Goal: Transaction & Acquisition: Purchase product/service

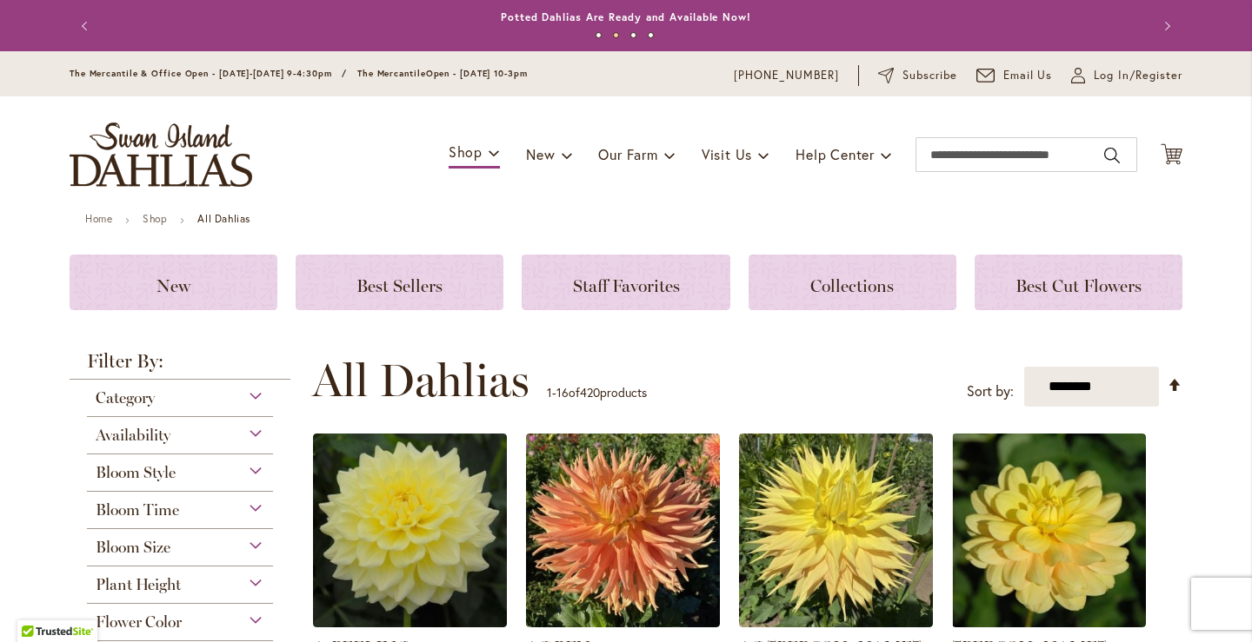
scroll to position [261, 0]
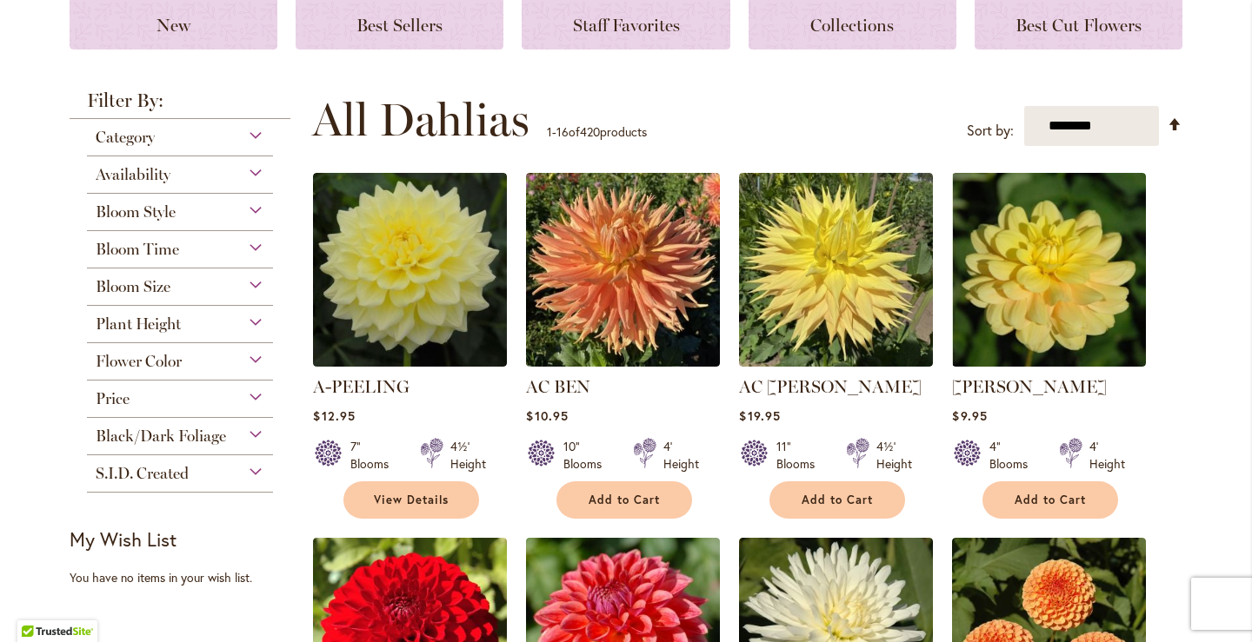
click at [251, 176] on div "Availability" at bounding box center [180, 170] width 186 height 28
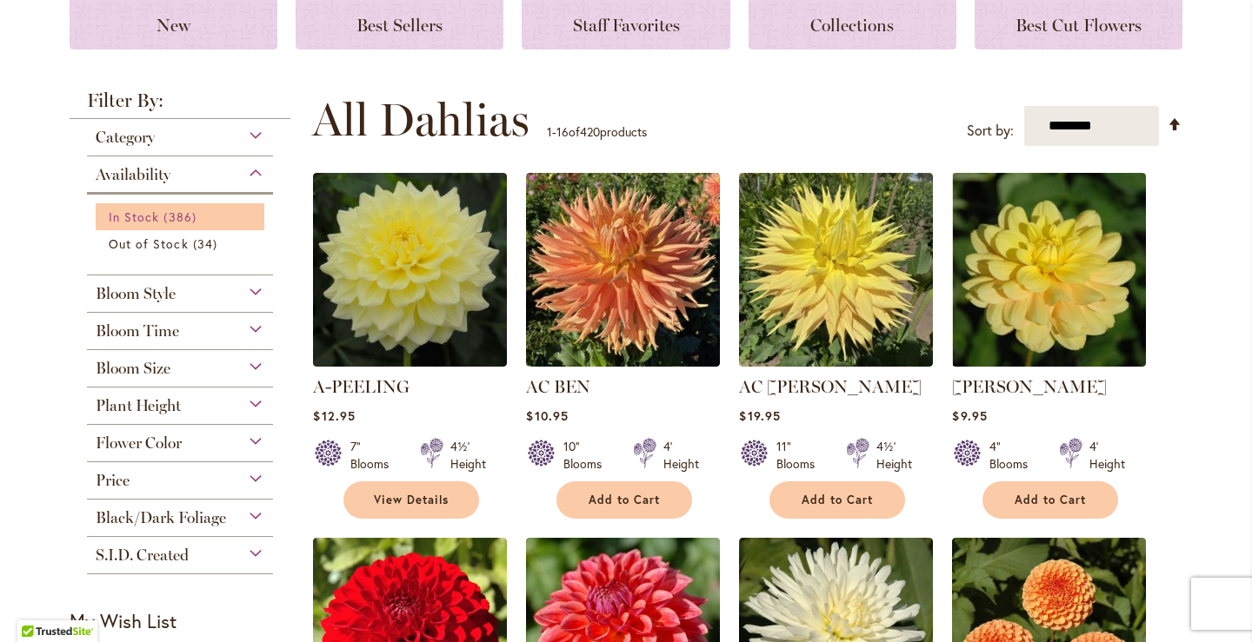
click at [163, 220] on span "386 items" at bounding box center [181, 217] width 37 height 18
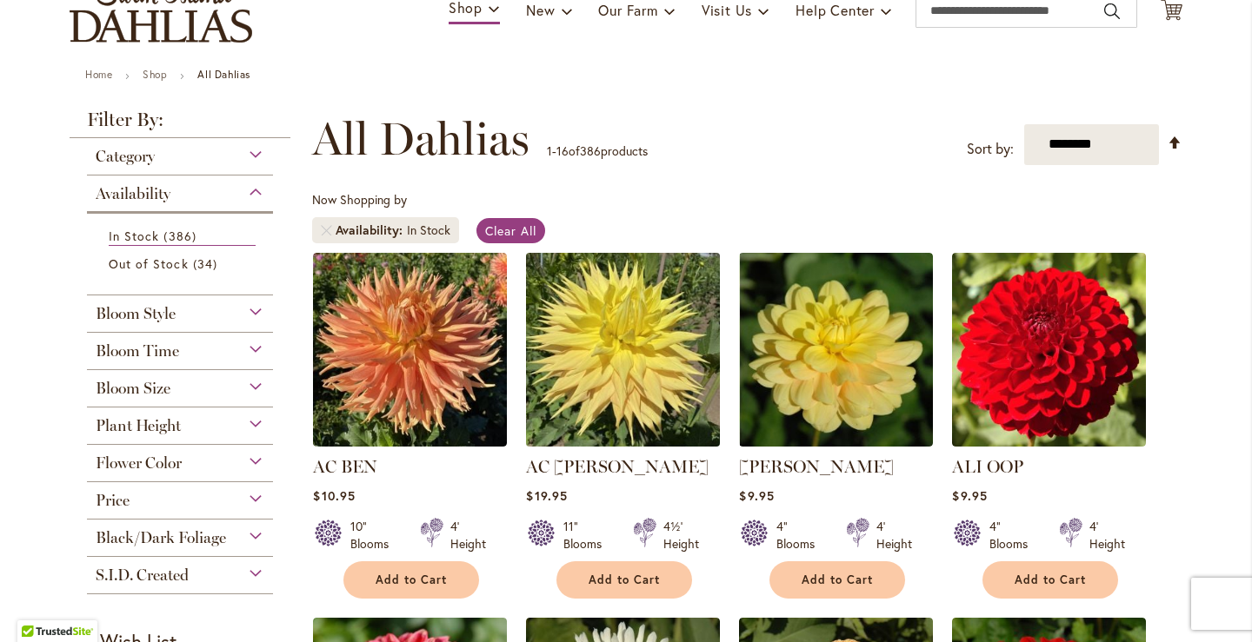
scroll to position [174, 0]
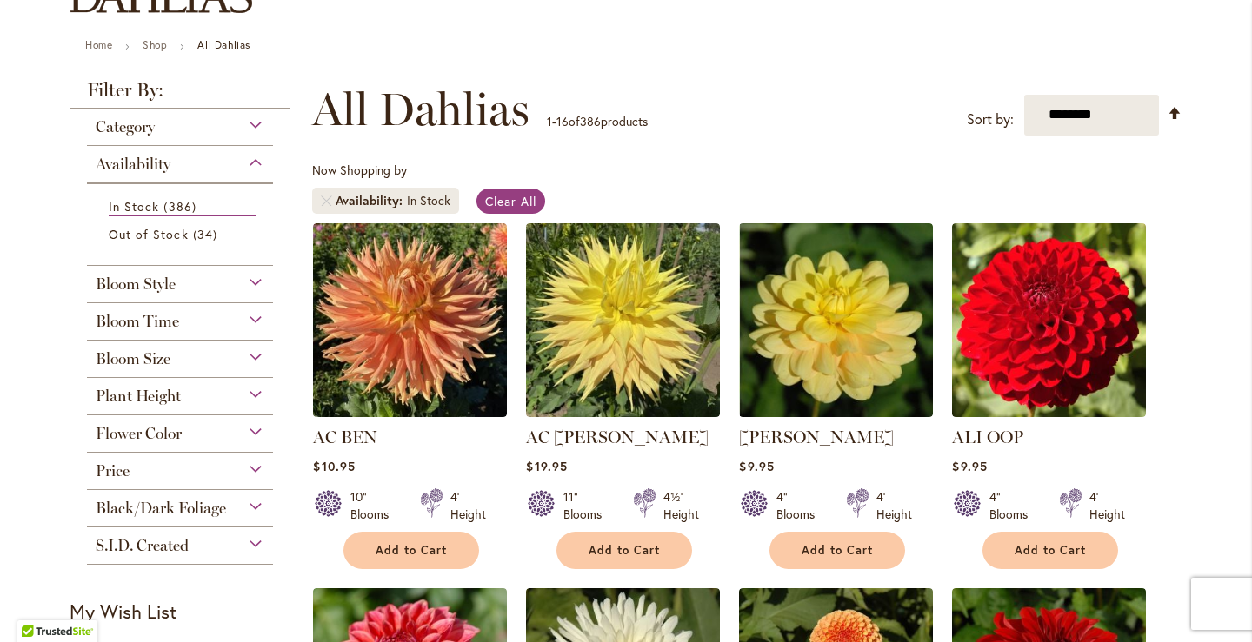
click at [253, 284] on div "Bloom Style" at bounding box center [180, 280] width 186 height 28
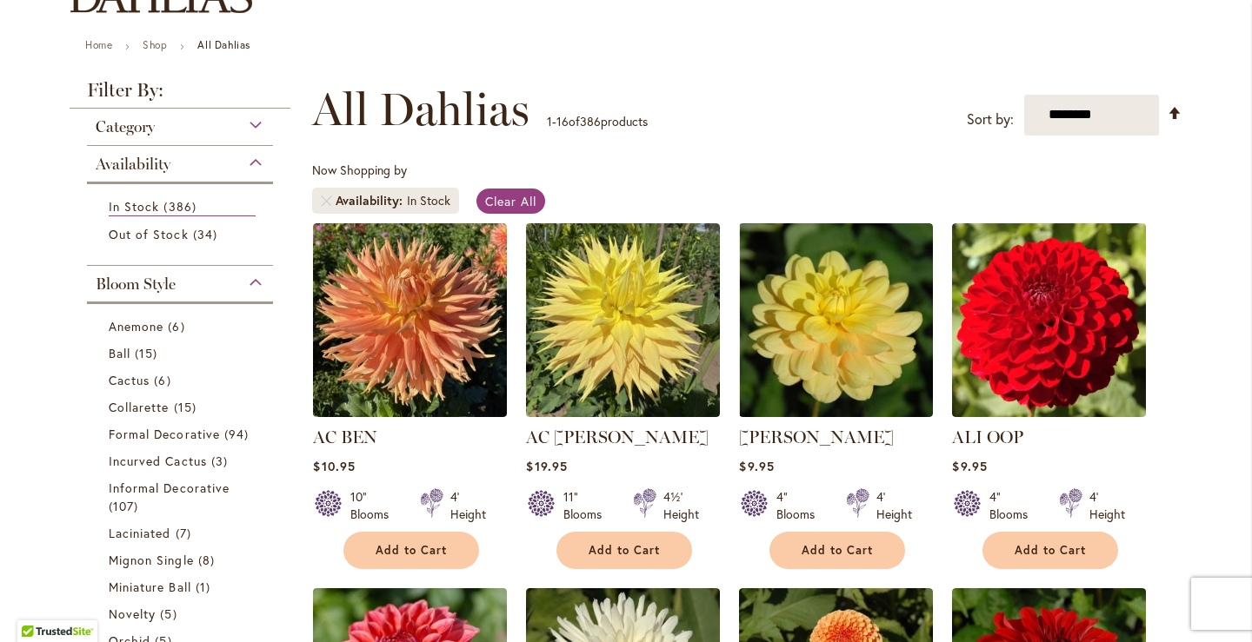
scroll to position [439, 0]
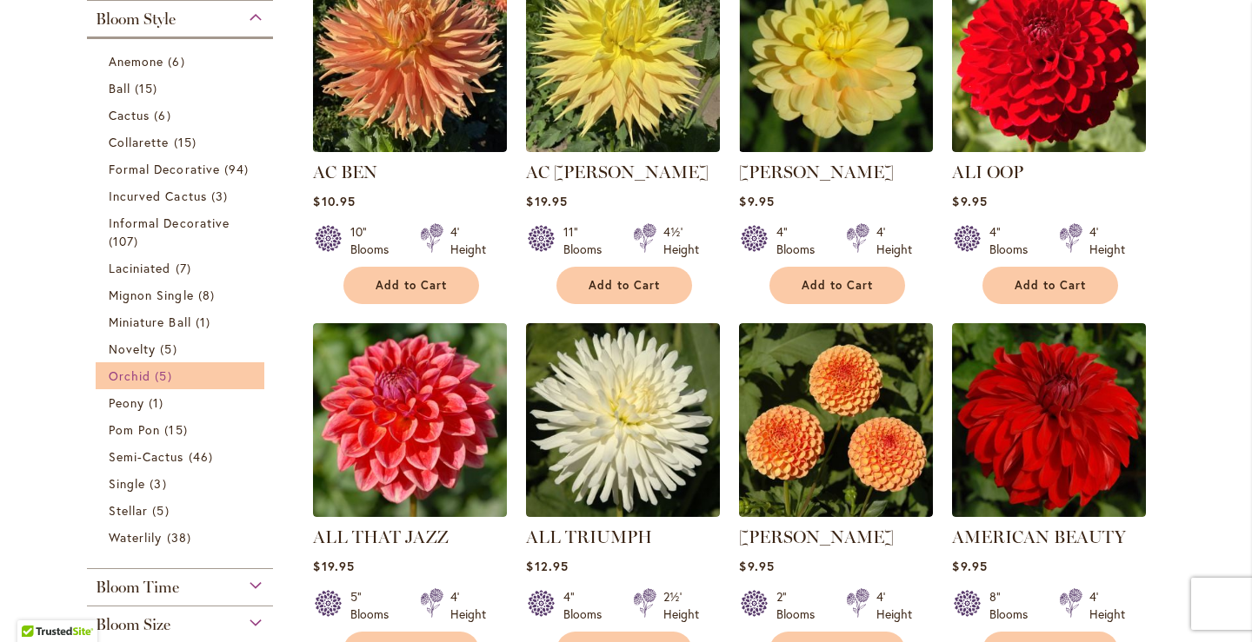
click at [144, 371] on link "Orchid 5 items" at bounding box center [182, 376] width 147 height 18
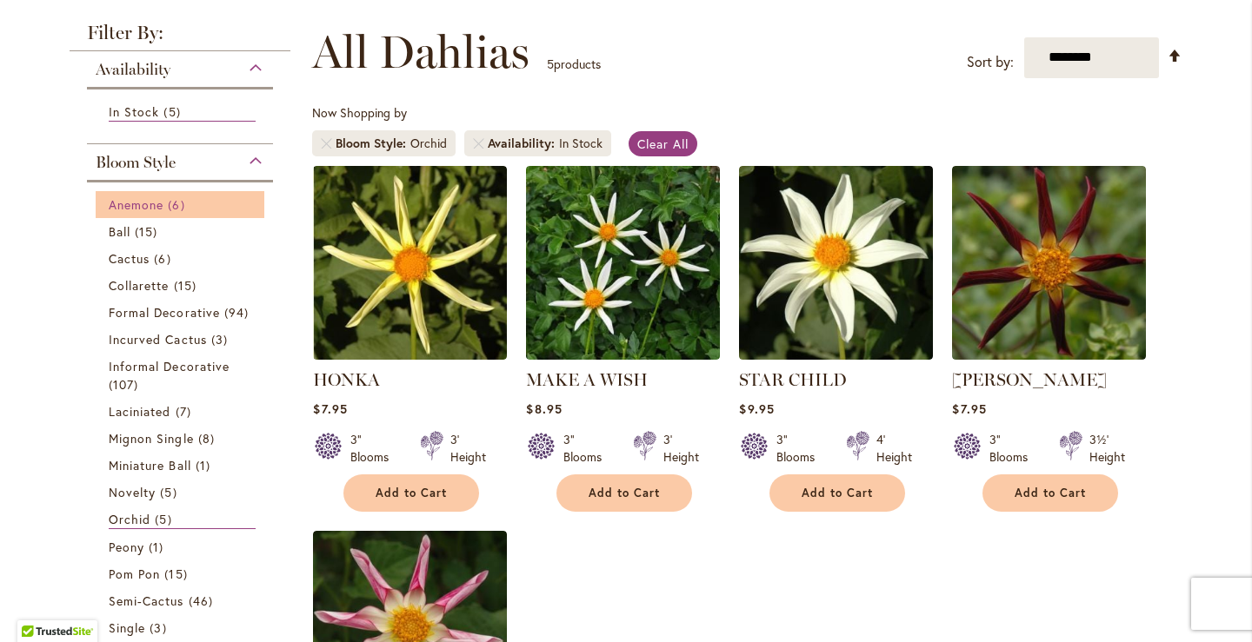
scroll to position [261, 0]
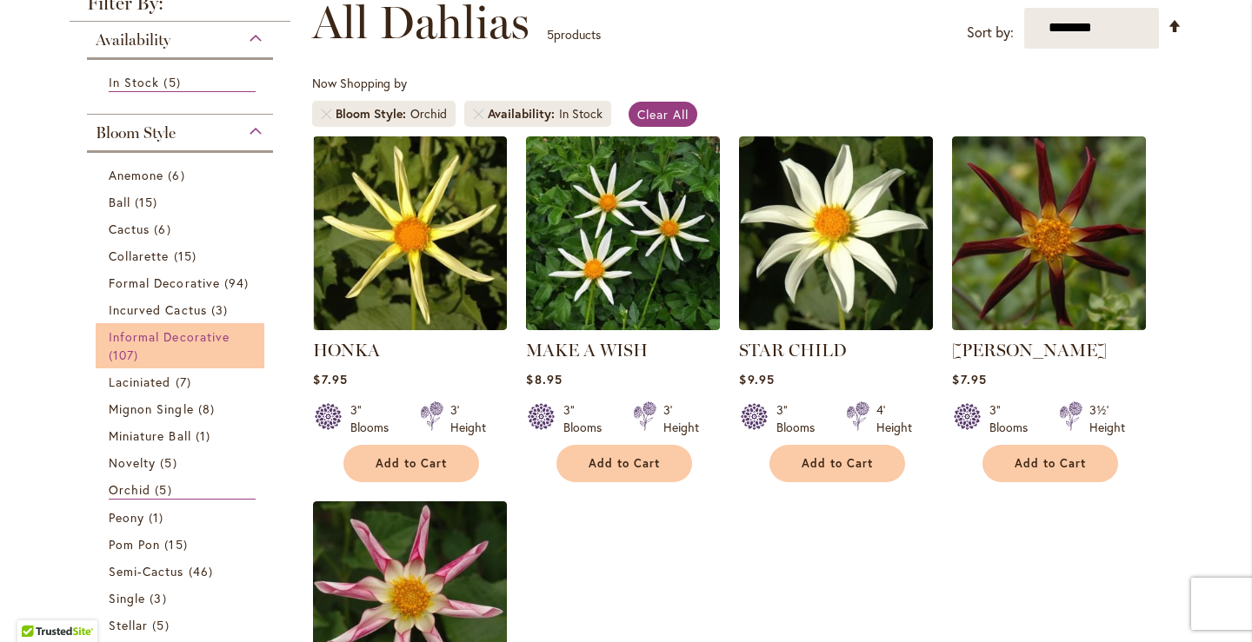
click at [179, 339] on span "Informal Decorative" at bounding box center [169, 337] width 121 height 17
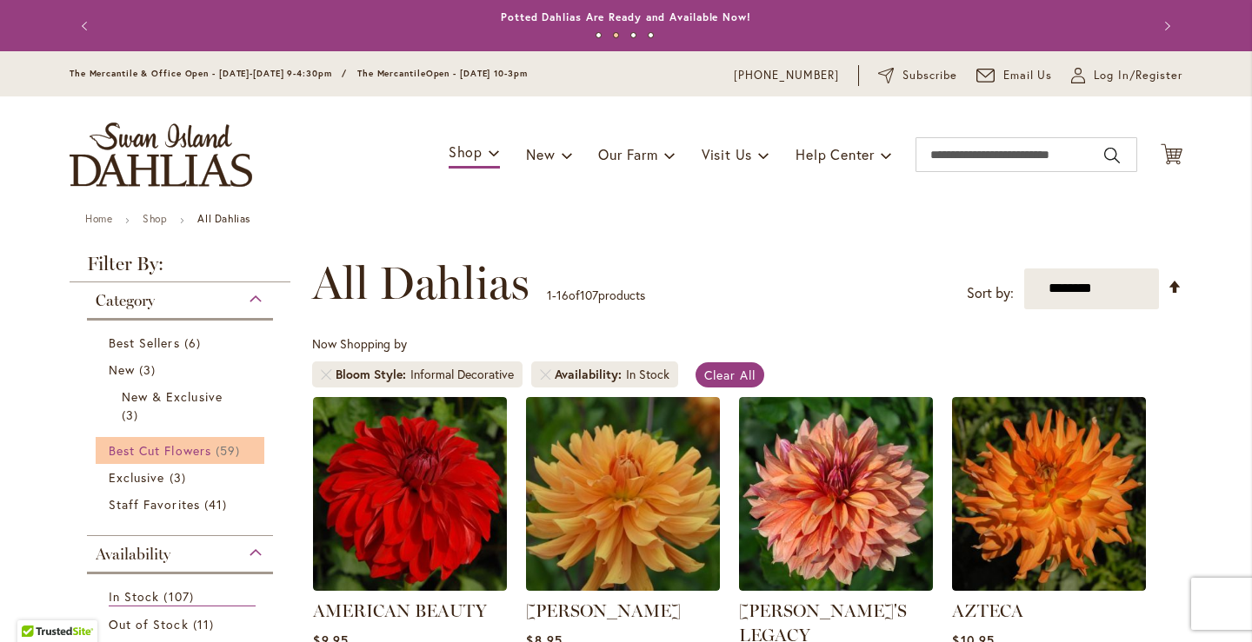
click at [199, 445] on span "Best Cut Flowers" at bounding box center [160, 450] width 103 height 17
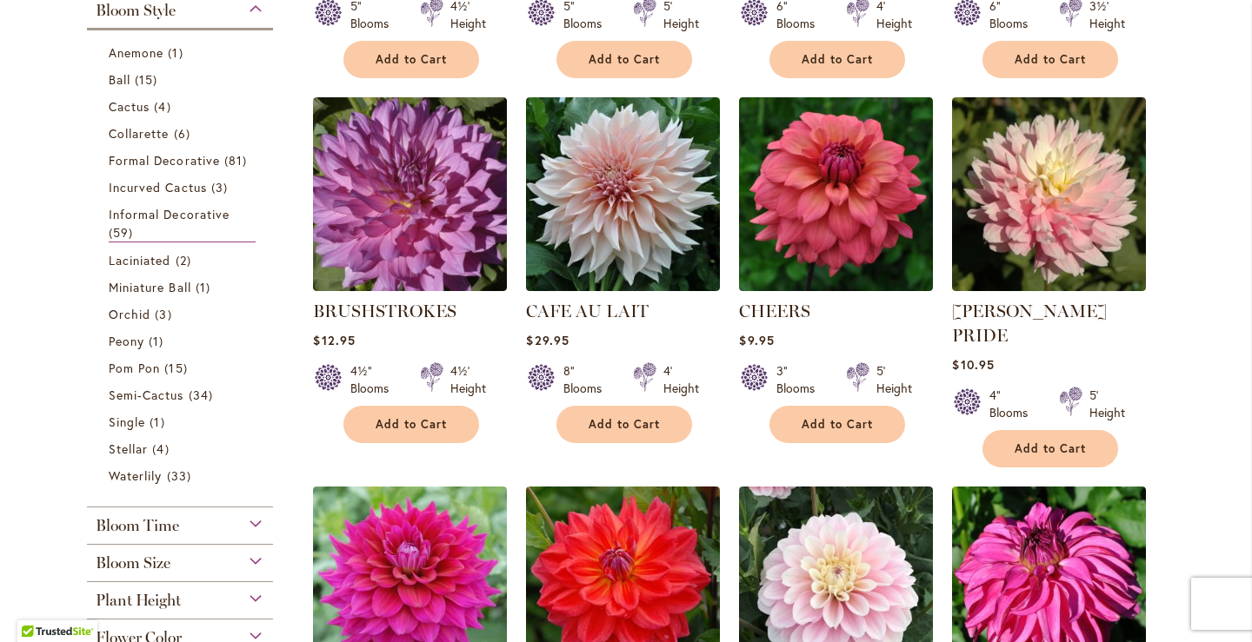
scroll to position [695, 0]
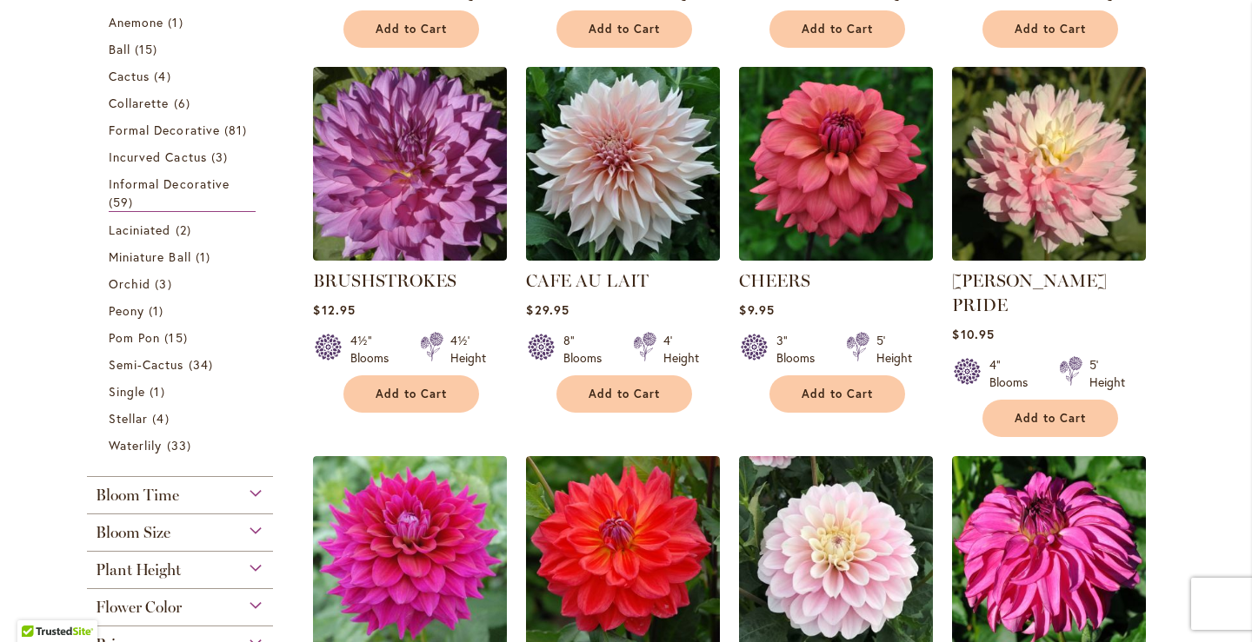
click at [249, 529] on div "Bloom Size" at bounding box center [180, 529] width 186 height 28
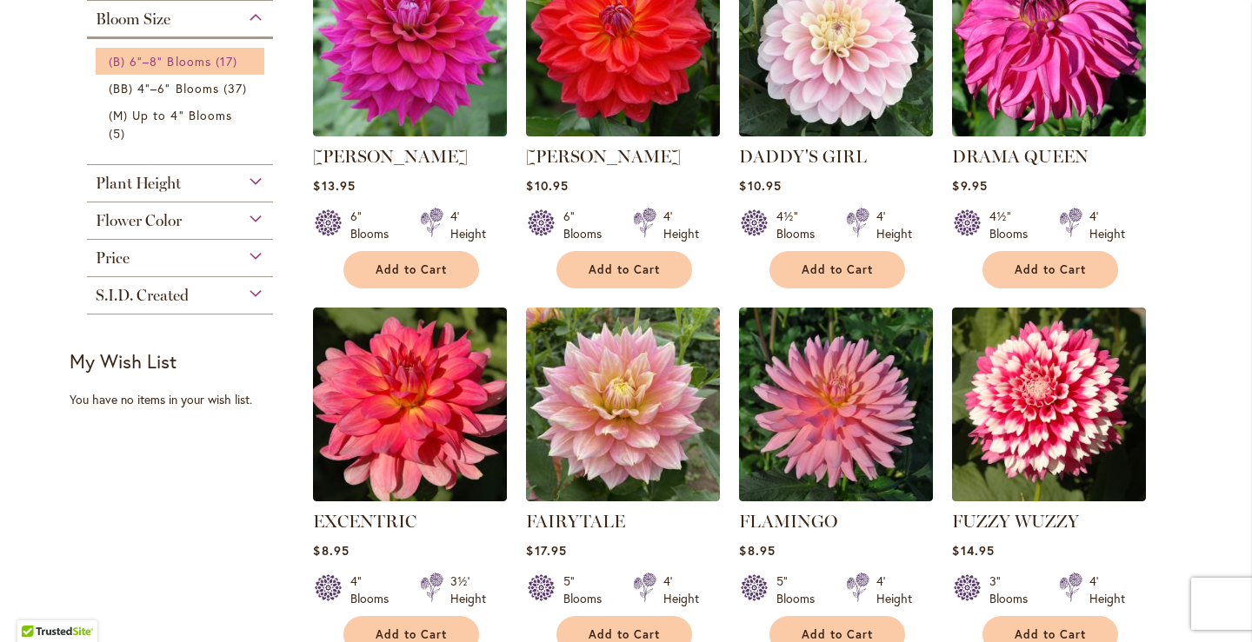
click at [150, 61] on span "(B) 6"–8" Blooms" at bounding box center [160, 61] width 103 height 17
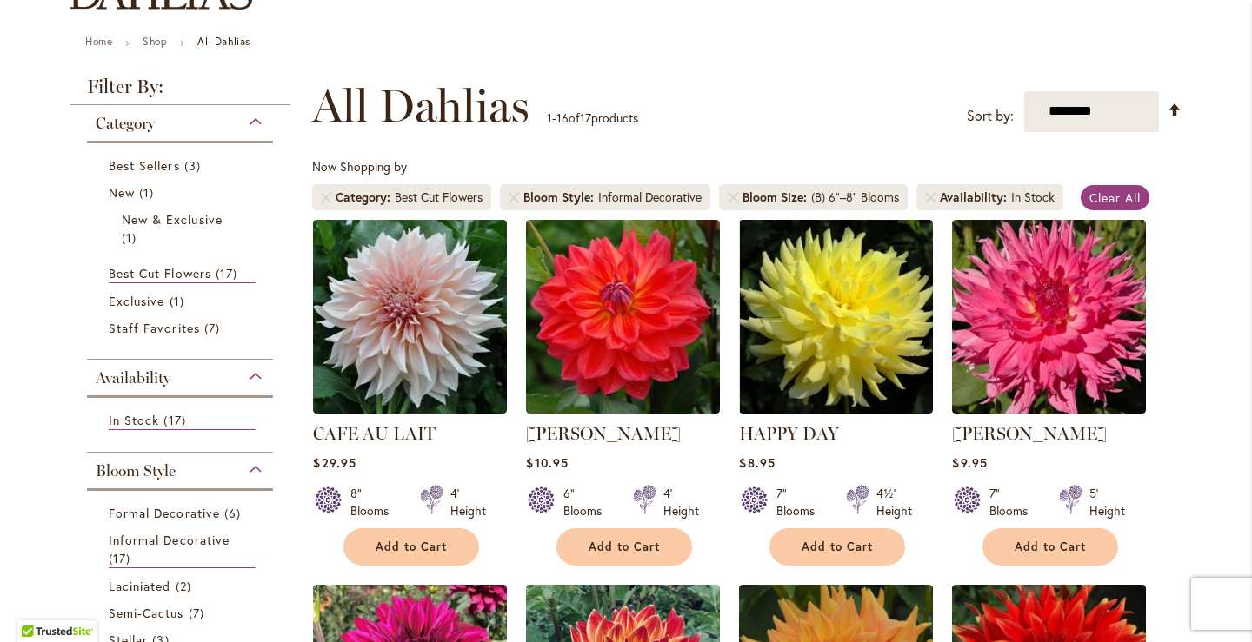
scroll to position [174, 0]
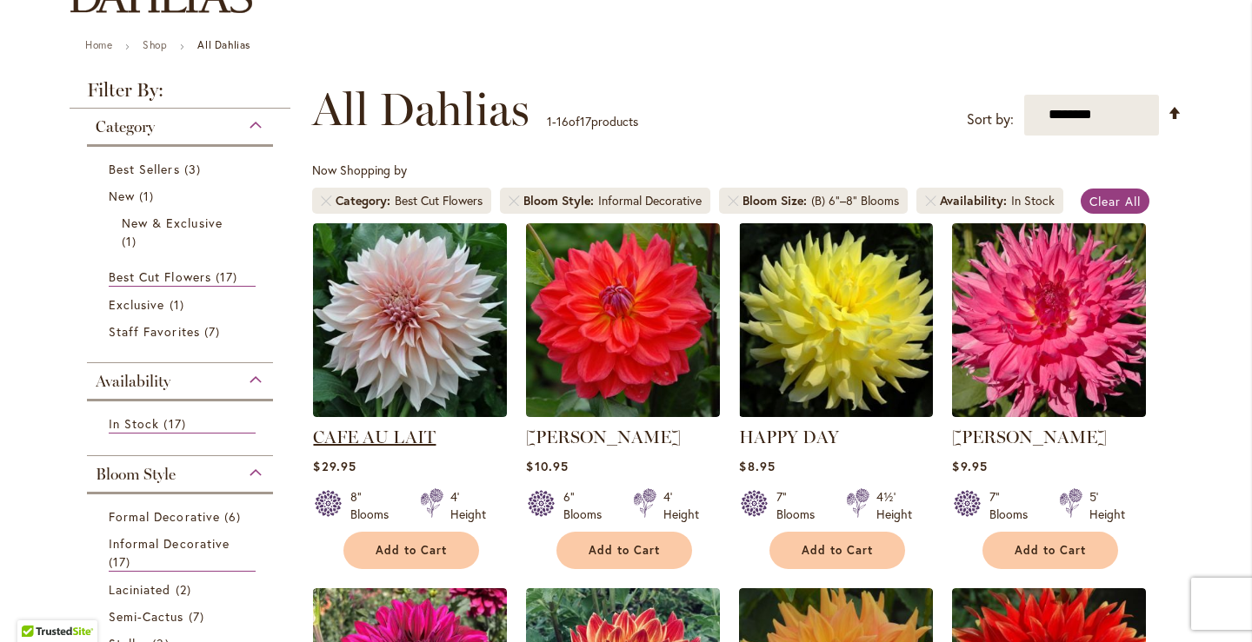
click at [329, 438] on link "CAFE AU LAIT" at bounding box center [374, 437] width 123 height 21
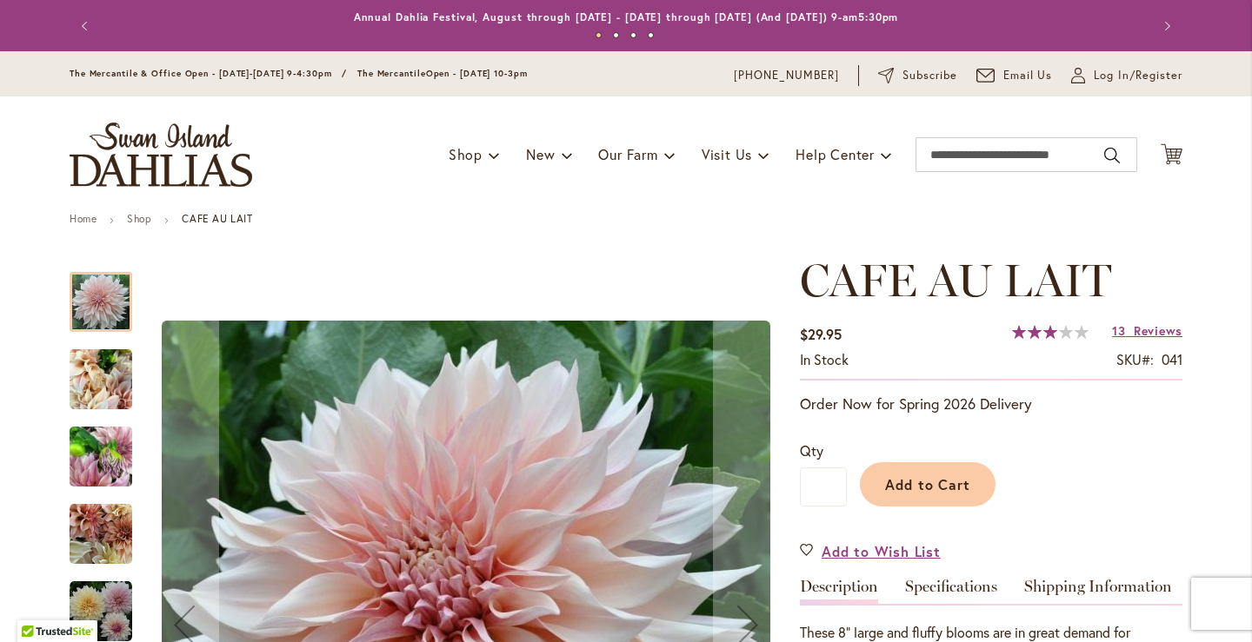
click at [101, 378] on img "Café Au Lait" at bounding box center [101, 379] width 63 height 83
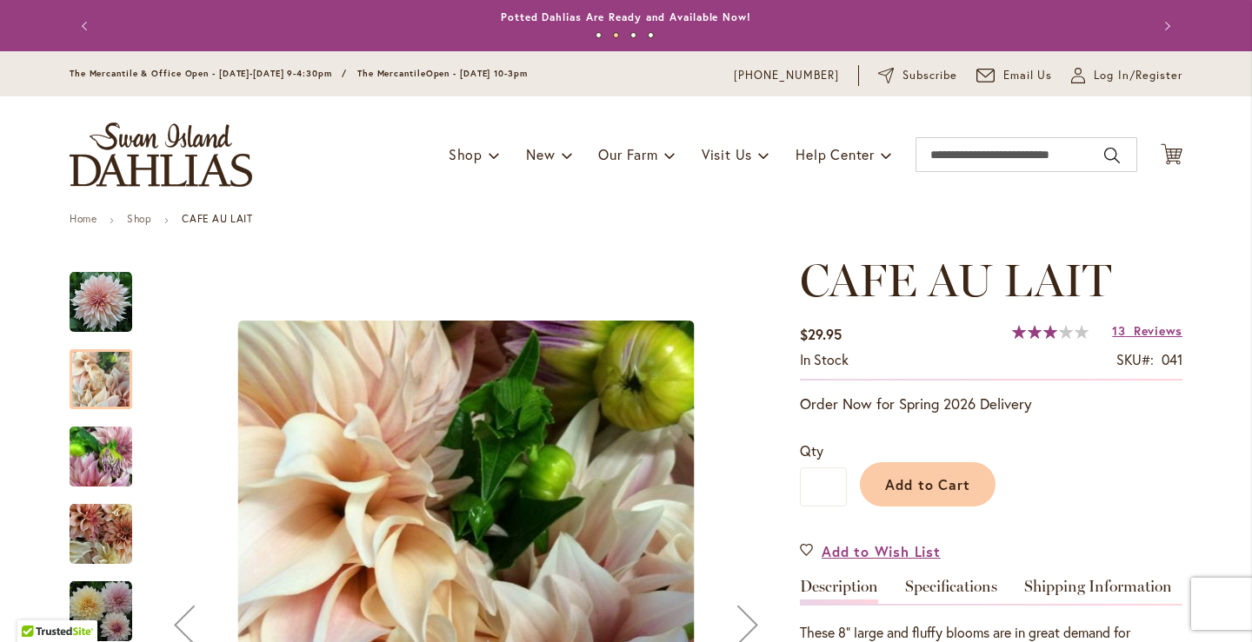
click at [90, 491] on div "Café Au Lait" at bounding box center [110, 525] width 80 height 77
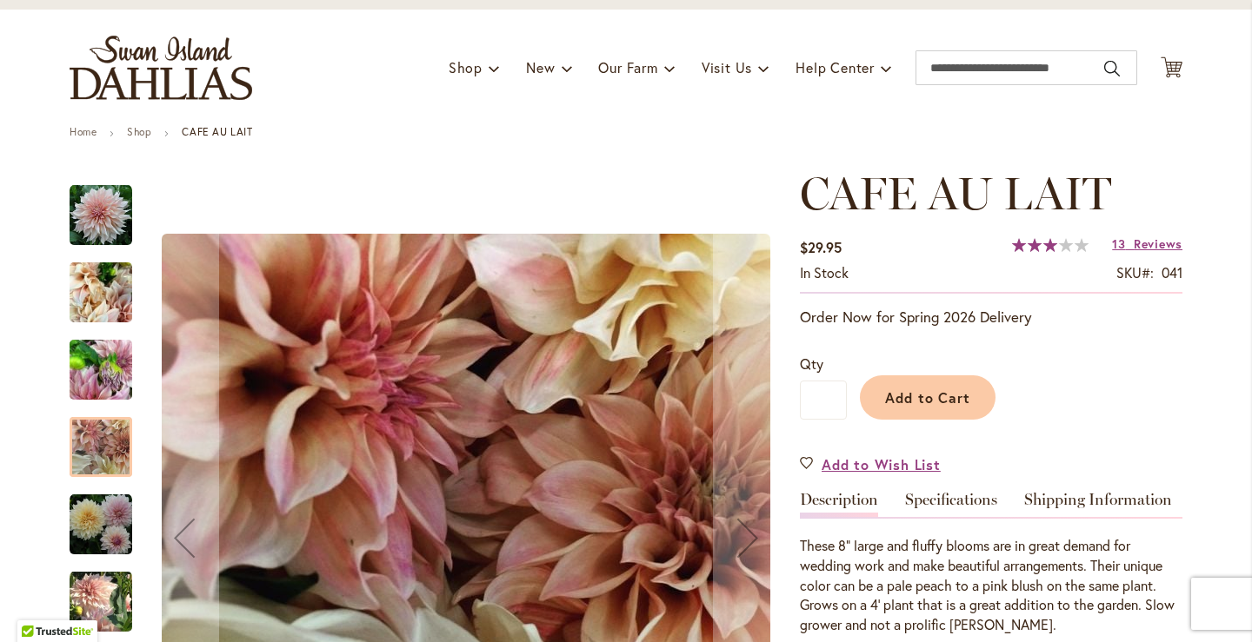
scroll to position [174, 0]
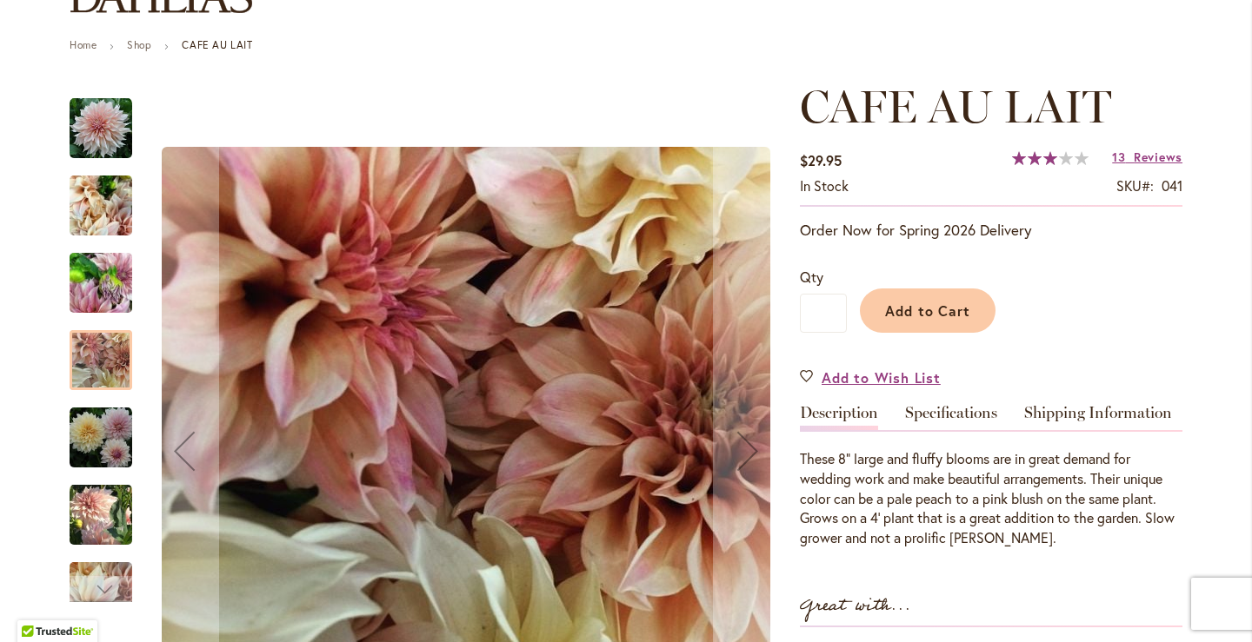
click at [104, 464] on img "Café Au Lait" at bounding box center [101, 438] width 63 height 63
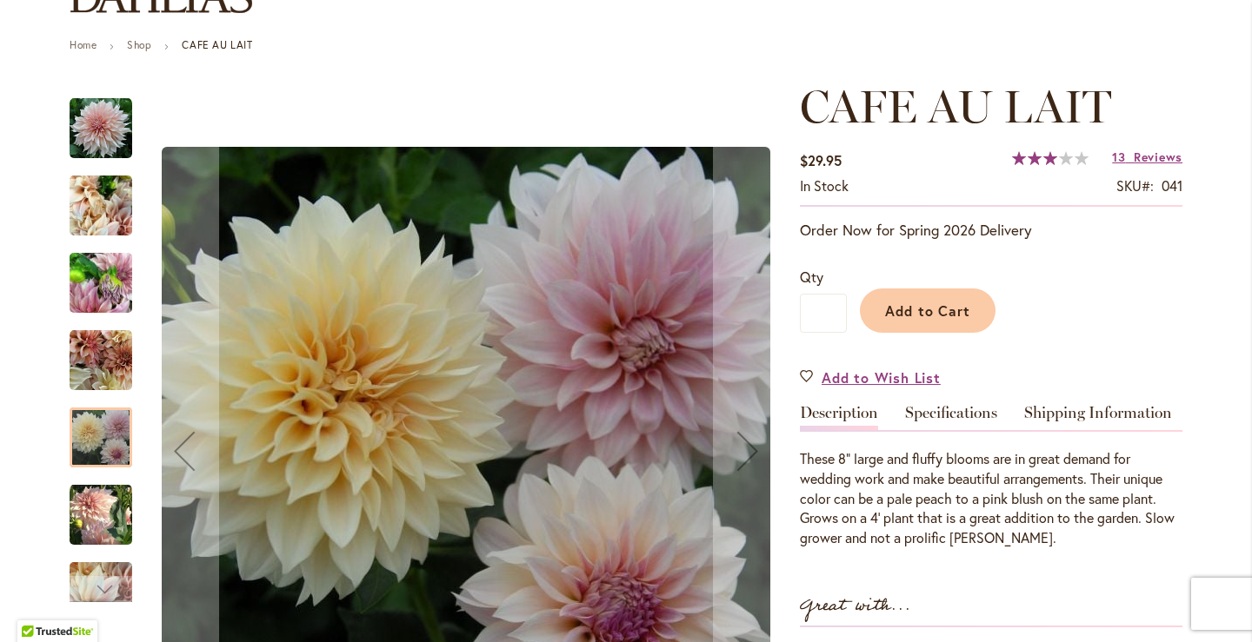
click at [100, 519] on img "Café Au Lait" at bounding box center [101, 514] width 63 height 64
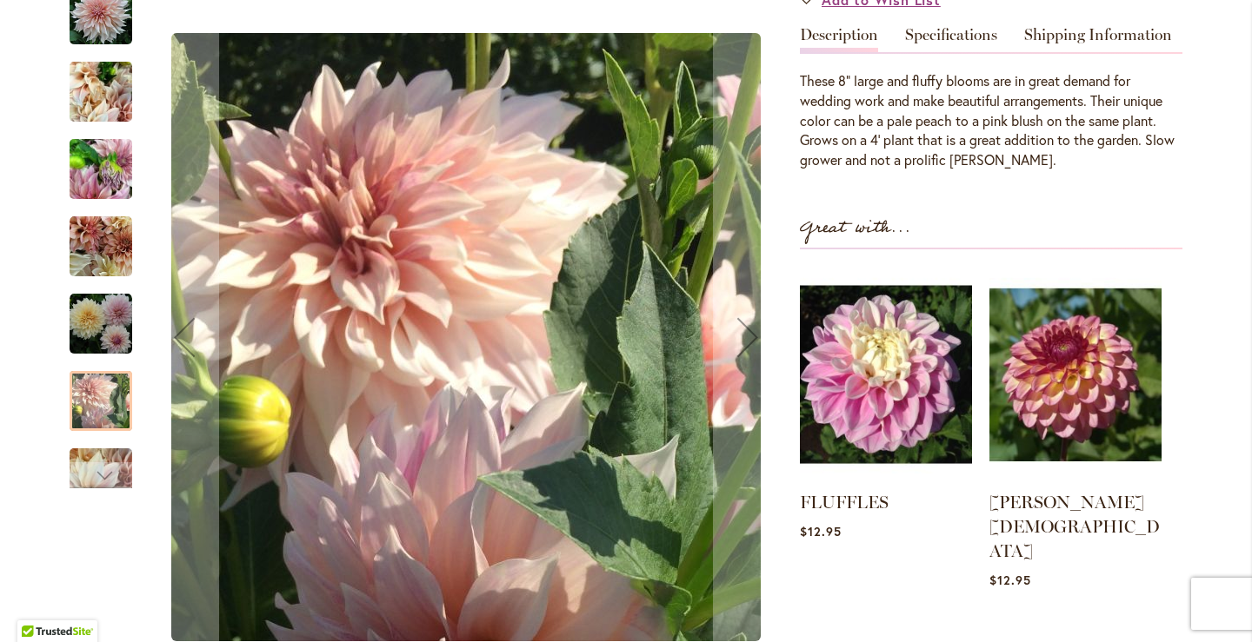
scroll to position [522, 0]
